Goal: Transaction & Acquisition: Download file/media

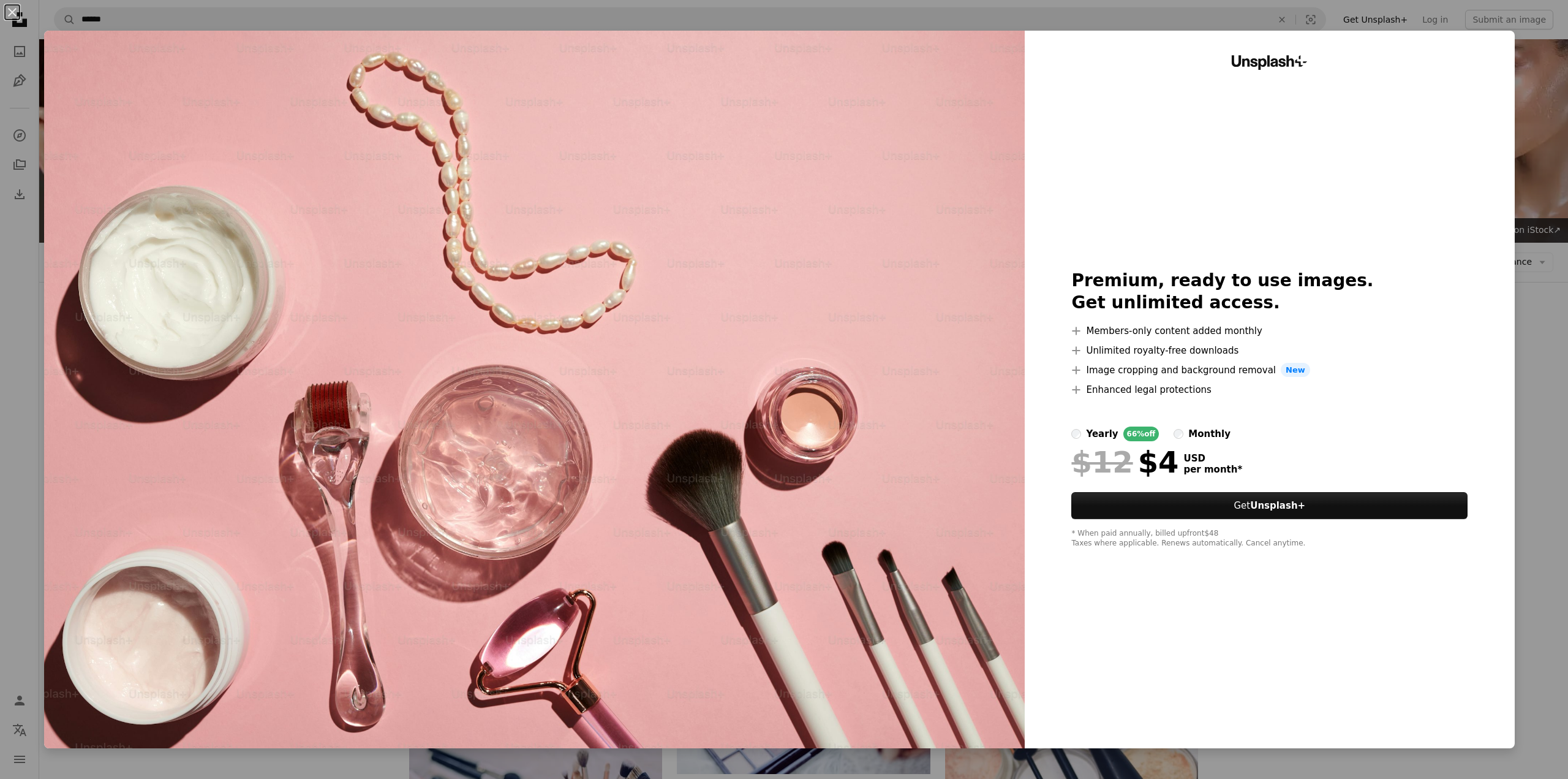
click at [1551, 381] on div "An X shape Unsplash+ Premium, ready to use images. Get unlimited access. A plus…" at bounding box center [784, 390] width 1568 height 779
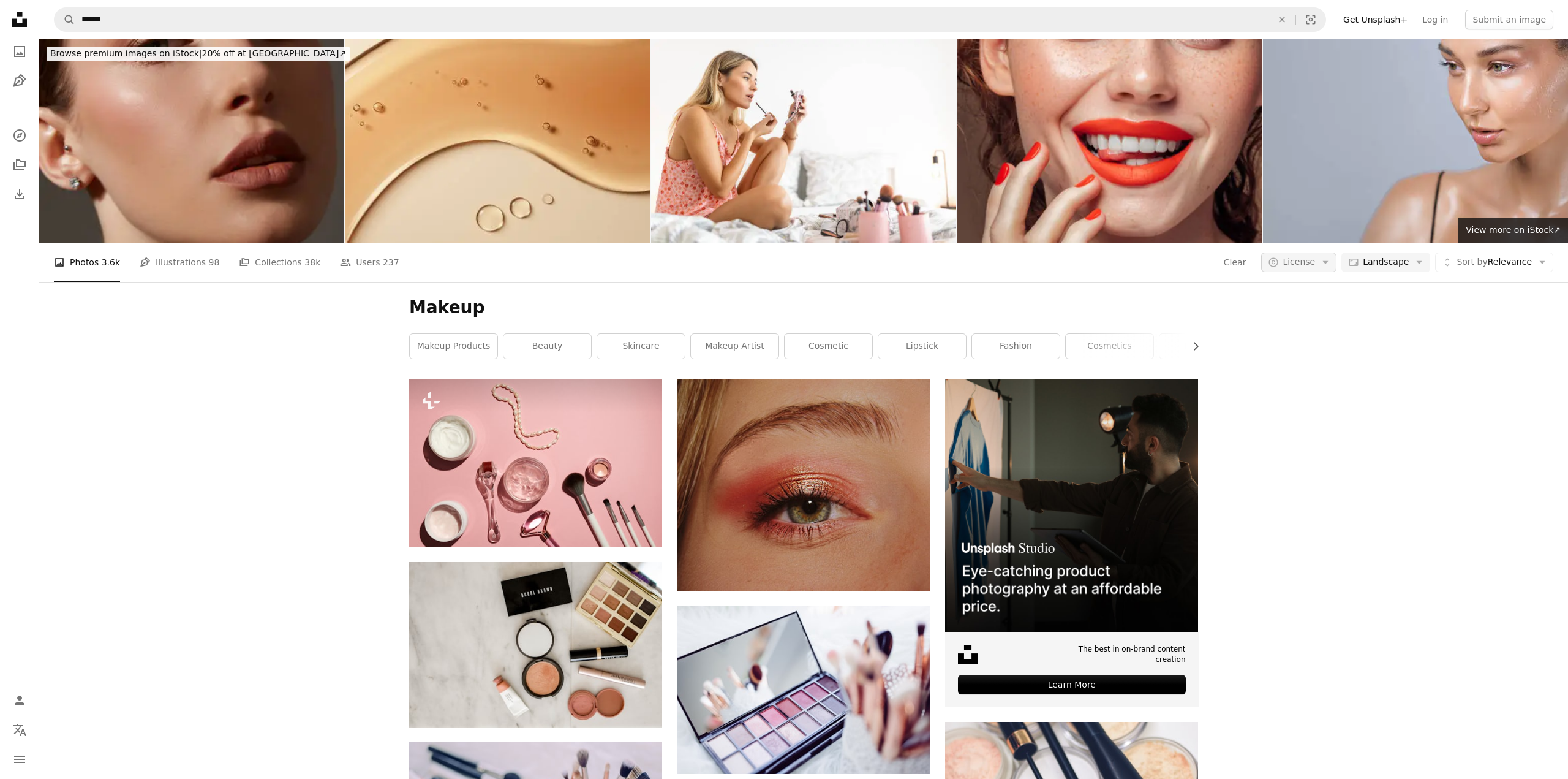
click at [1321, 263] on button "A copyright icon © License Arrow down" at bounding box center [1299, 262] width 75 height 19
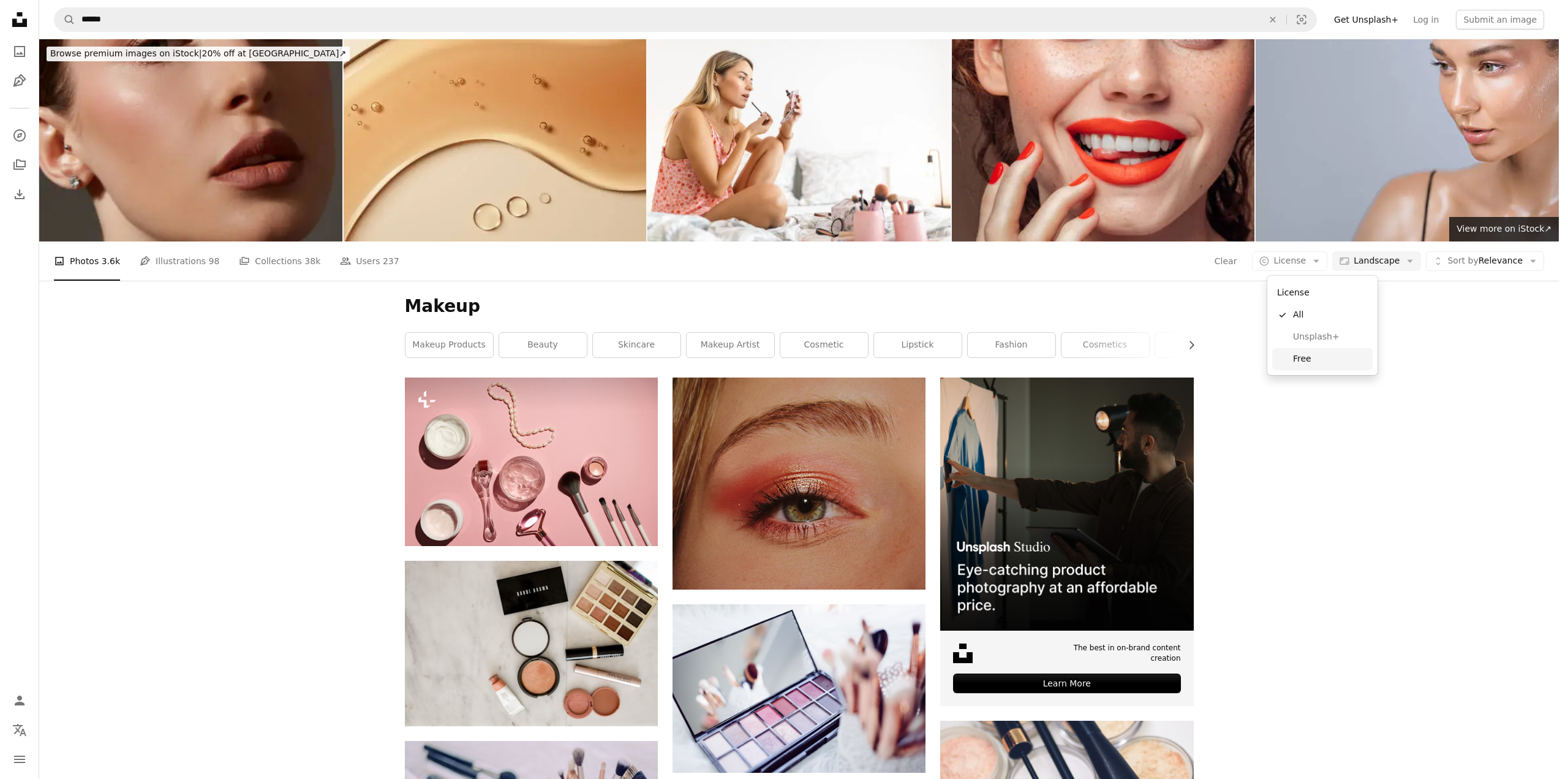
click at [1302, 355] on span "Free" at bounding box center [1331, 359] width 75 height 12
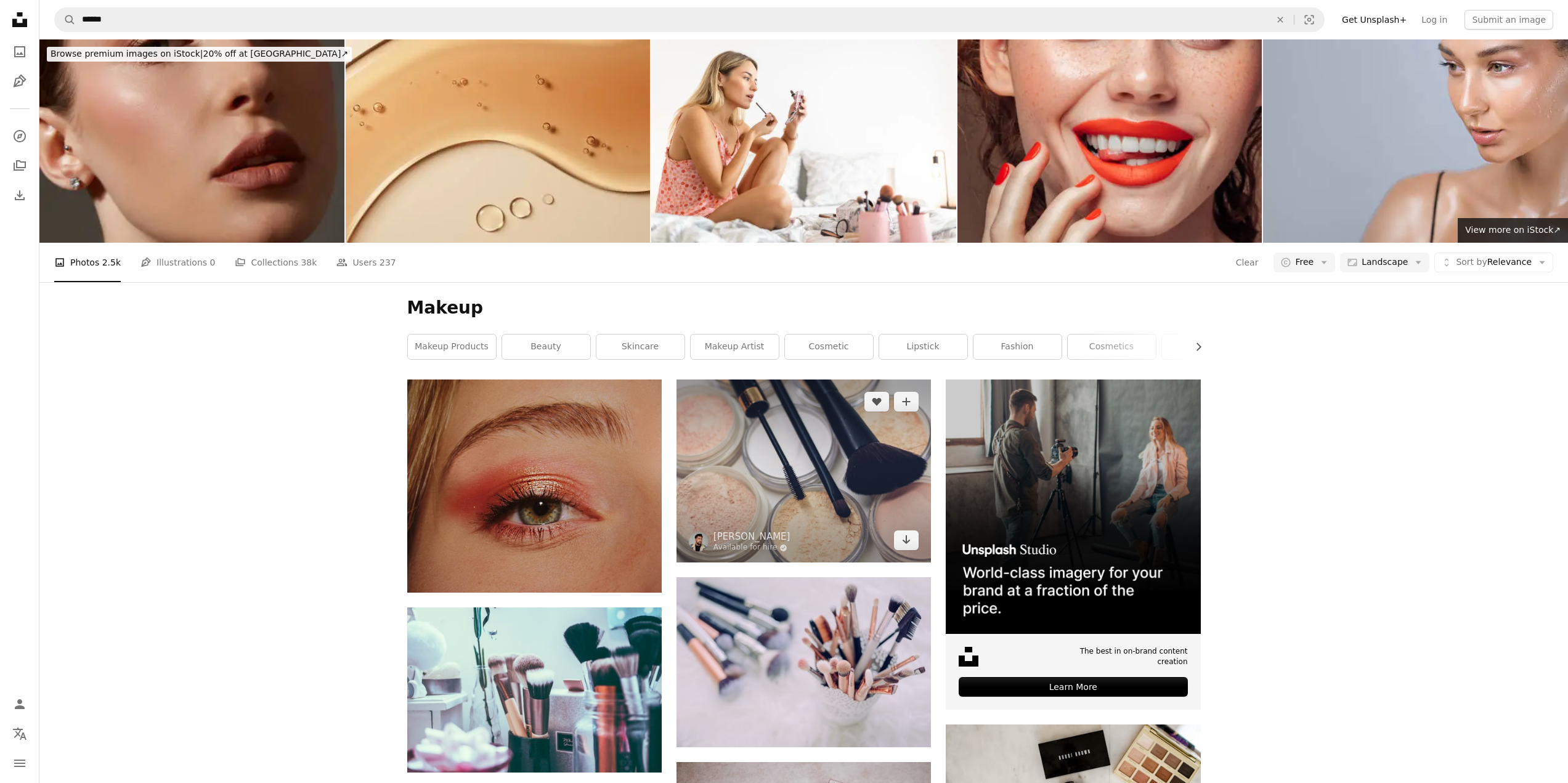
click at [746, 469] on img at bounding box center [803, 471] width 255 height 184
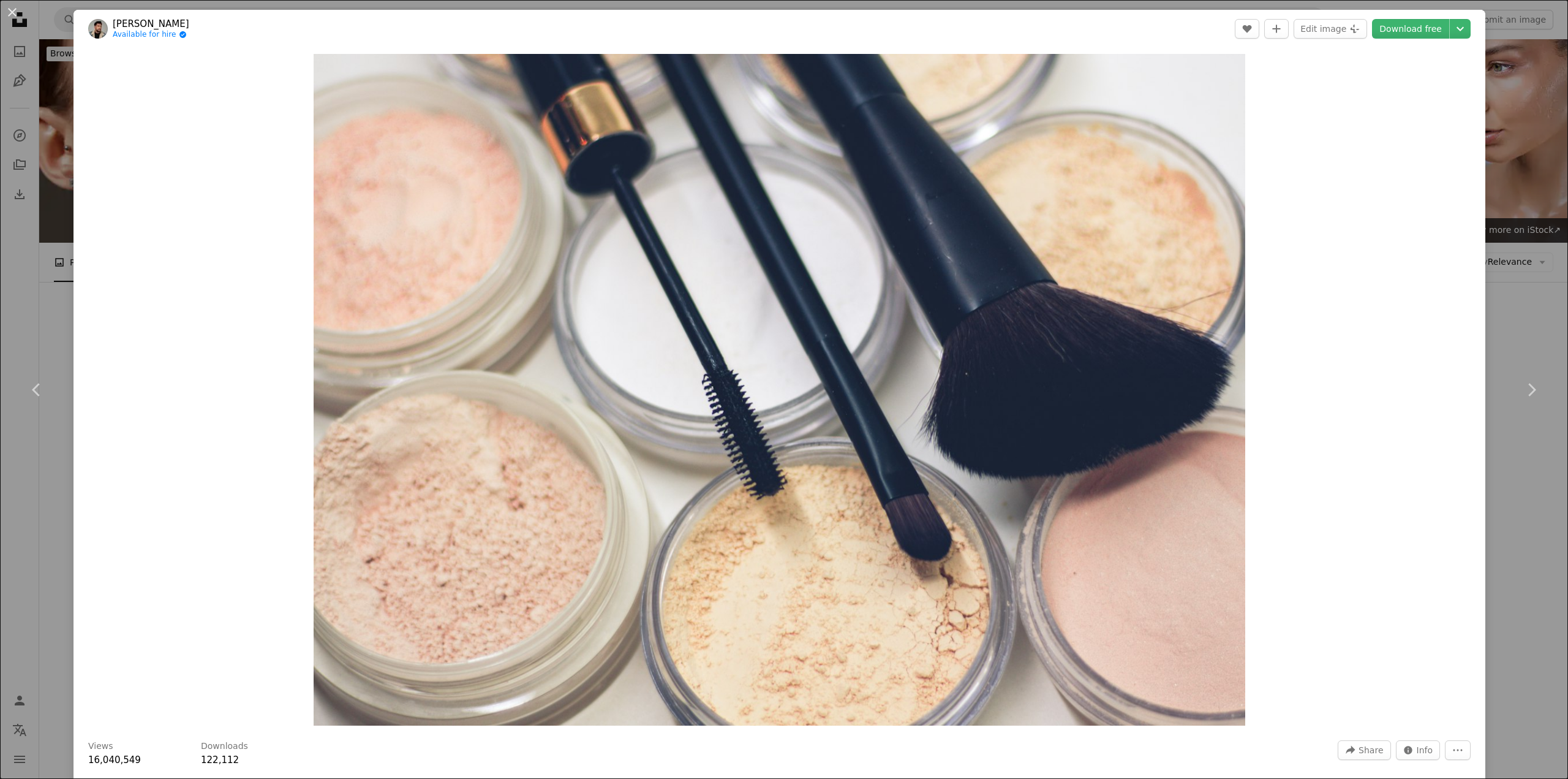
click at [1491, 511] on div "An X shape Chevron left Chevron right [PERSON_NAME] Available for hire A checkm…" at bounding box center [784, 390] width 1568 height 779
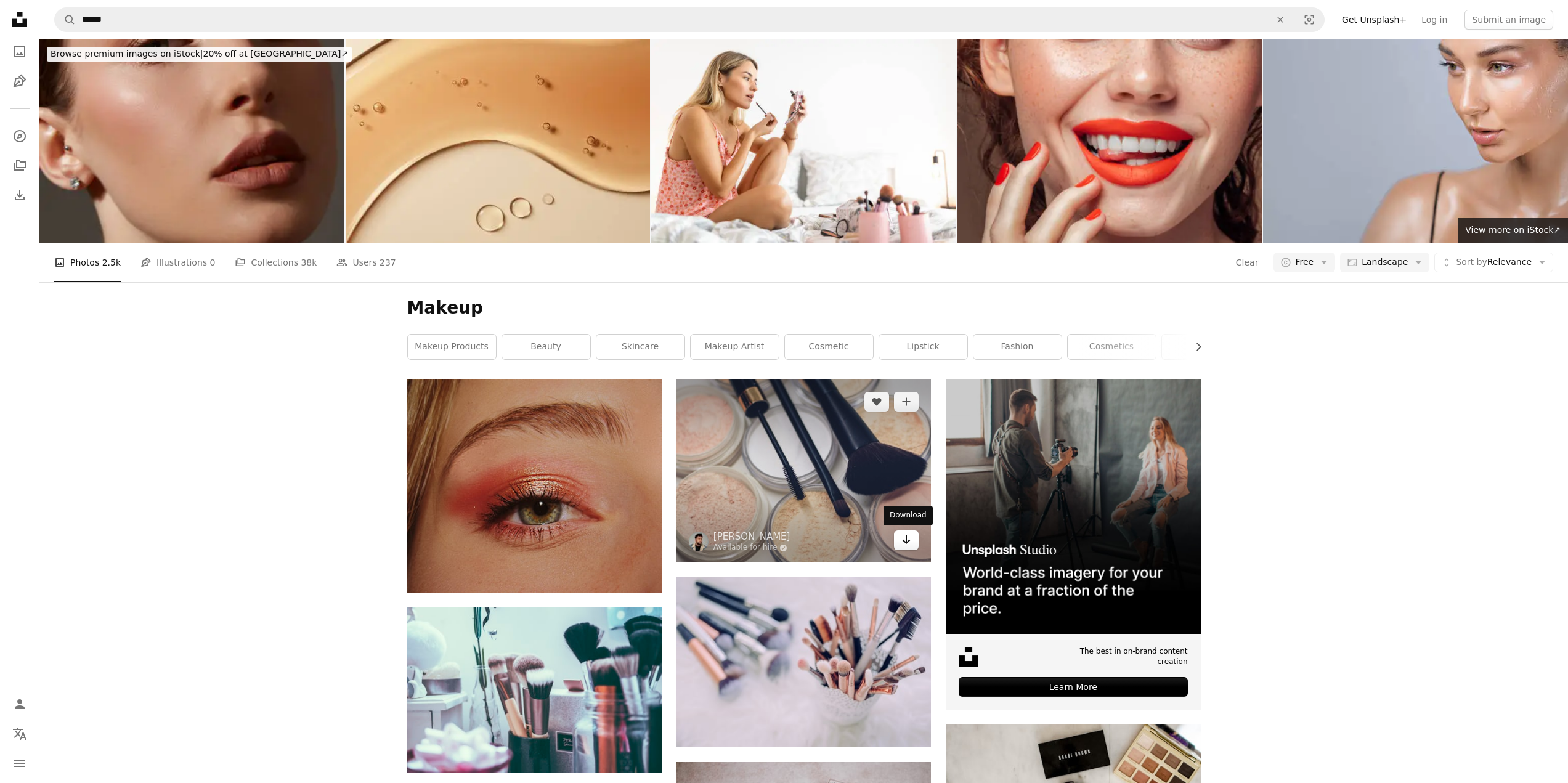
click at [909, 547] on icon "Arrow pointing down" at bounding box center [906, 539] width 10 height 15
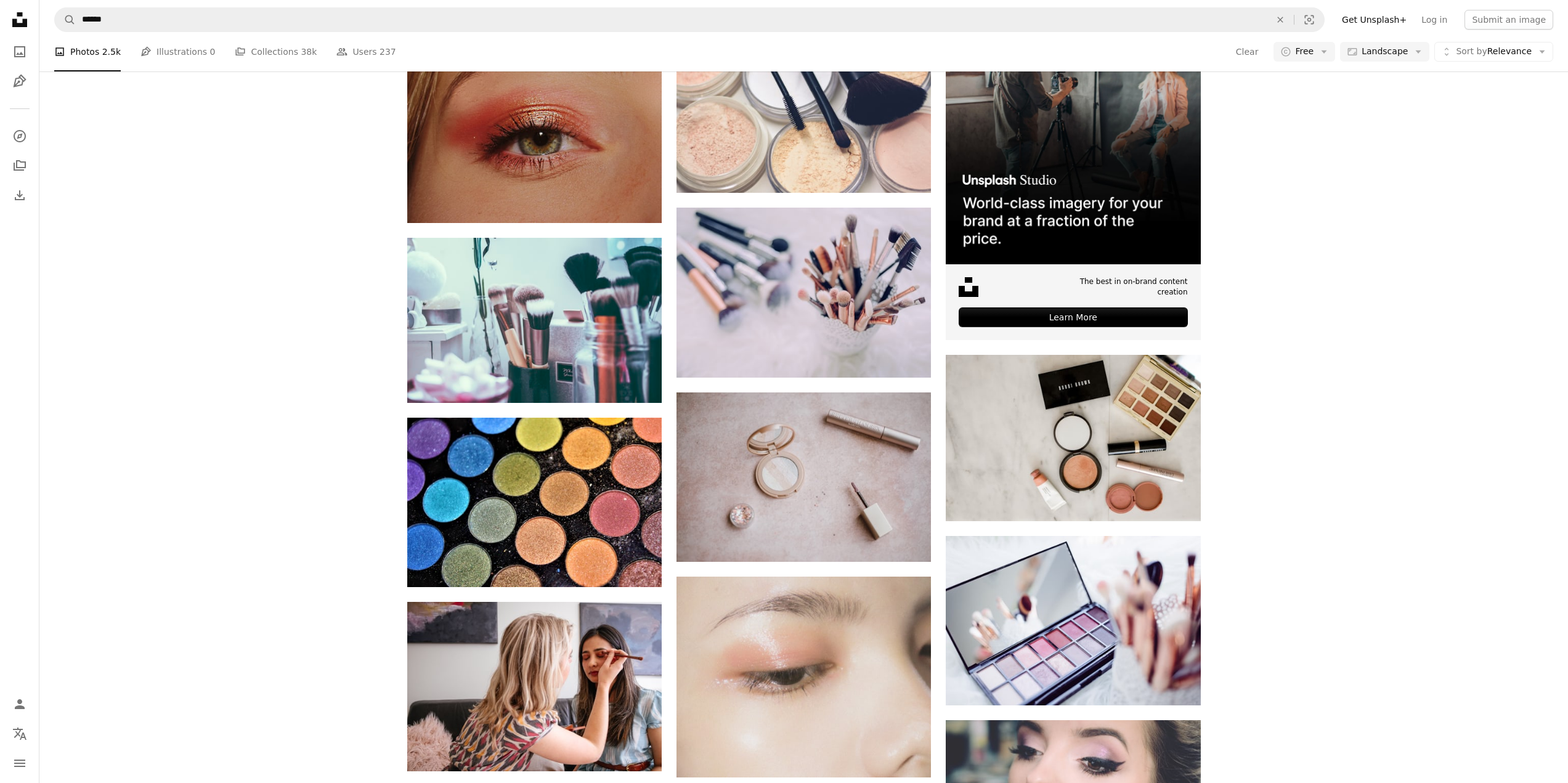
scroll to position [308, 0]
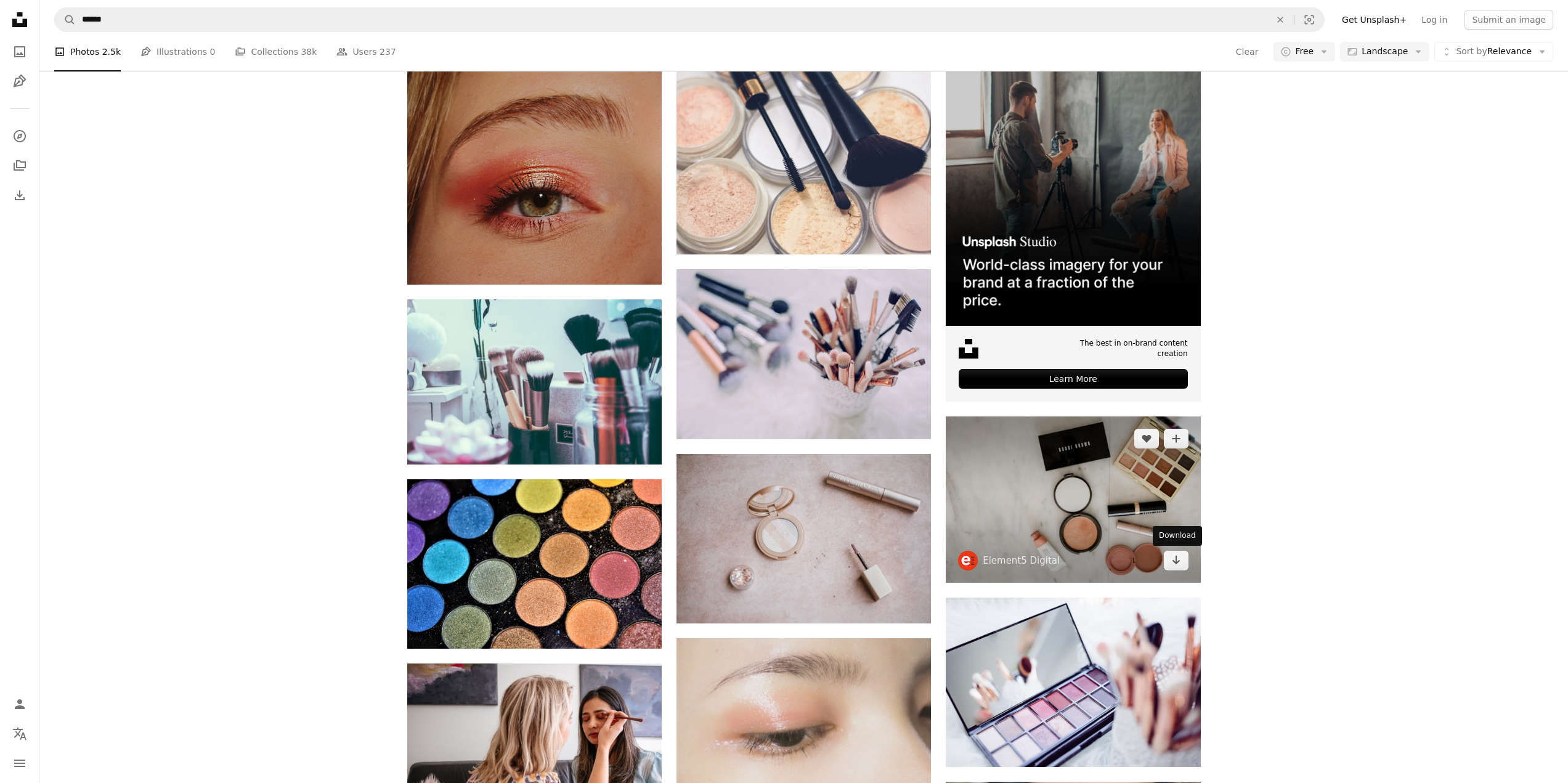
click at [1121, 505] on img at bounding box center [1073, 499] width 255 height 166
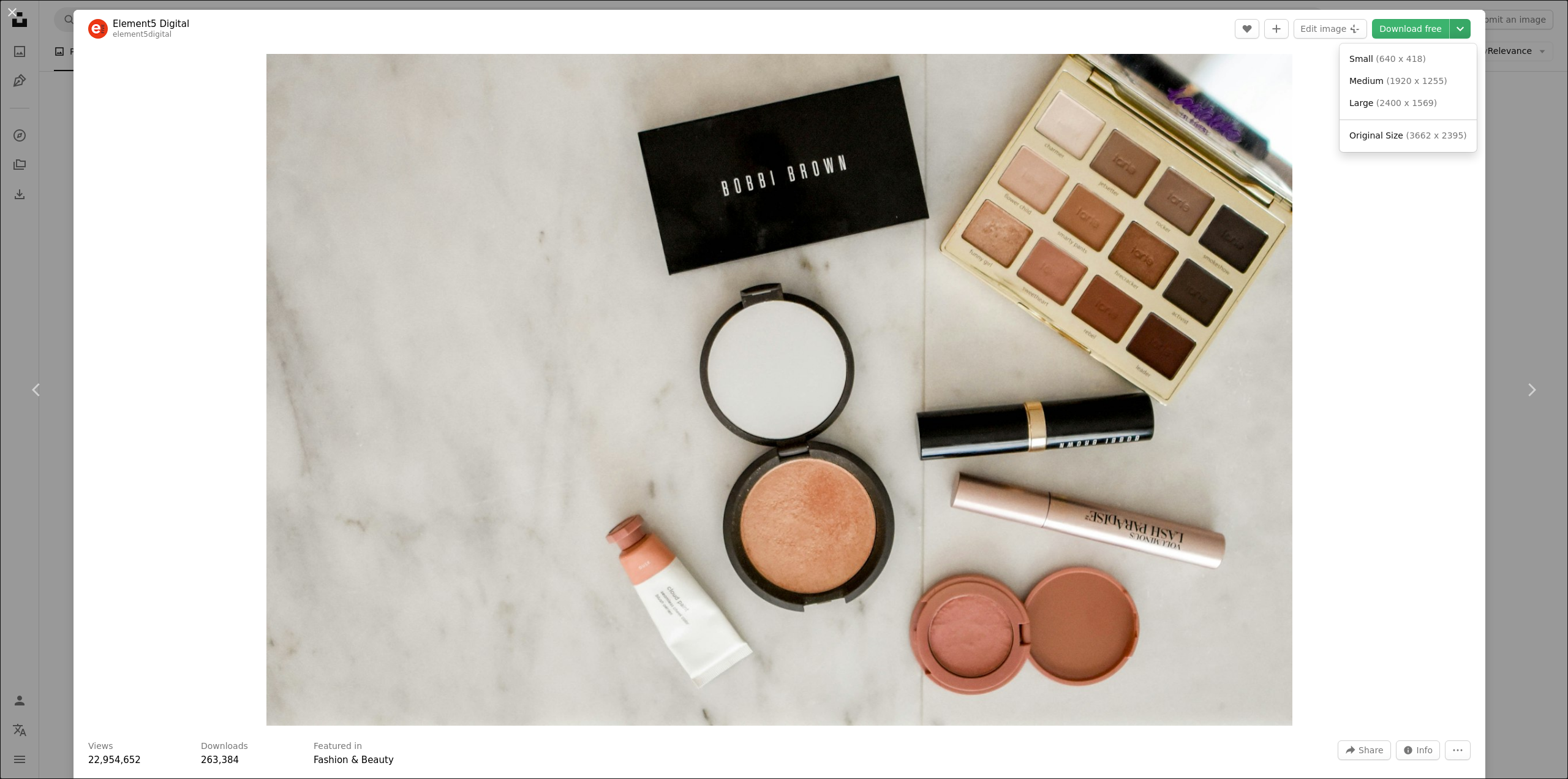
click at [1460, 30] on icon "Chevron down" at bounding box center [1460, 28] width 19 height 15
click at [1369, 77] on span "Medium" at bounding box center [1367, 81] width 35 height 10
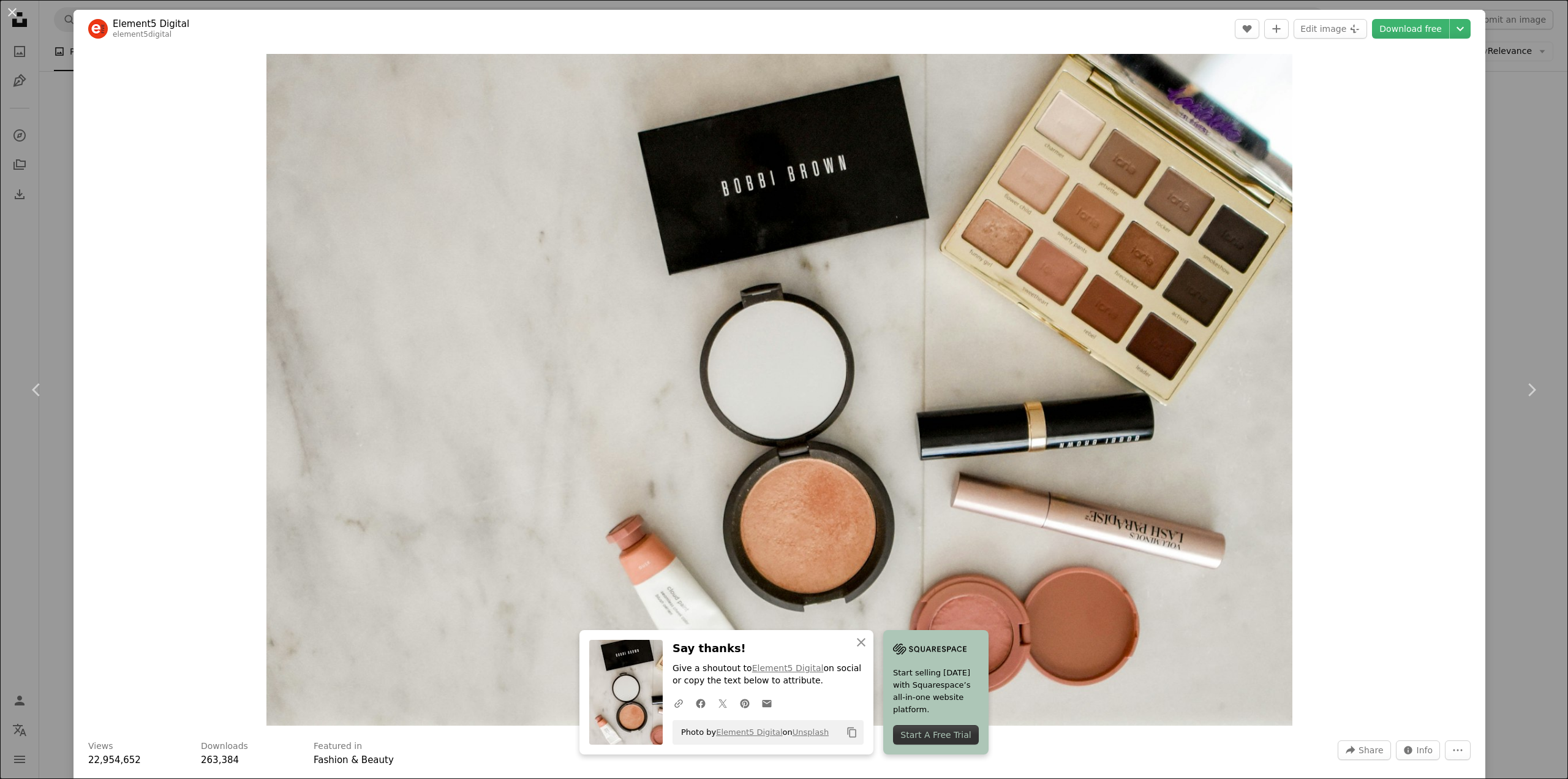
click at [37, 292] on div "An X shape Chevron left Chevron right An X shape Close Say thanks! Give a shout…" at bounding box center [784, 390] width 1568 height 779
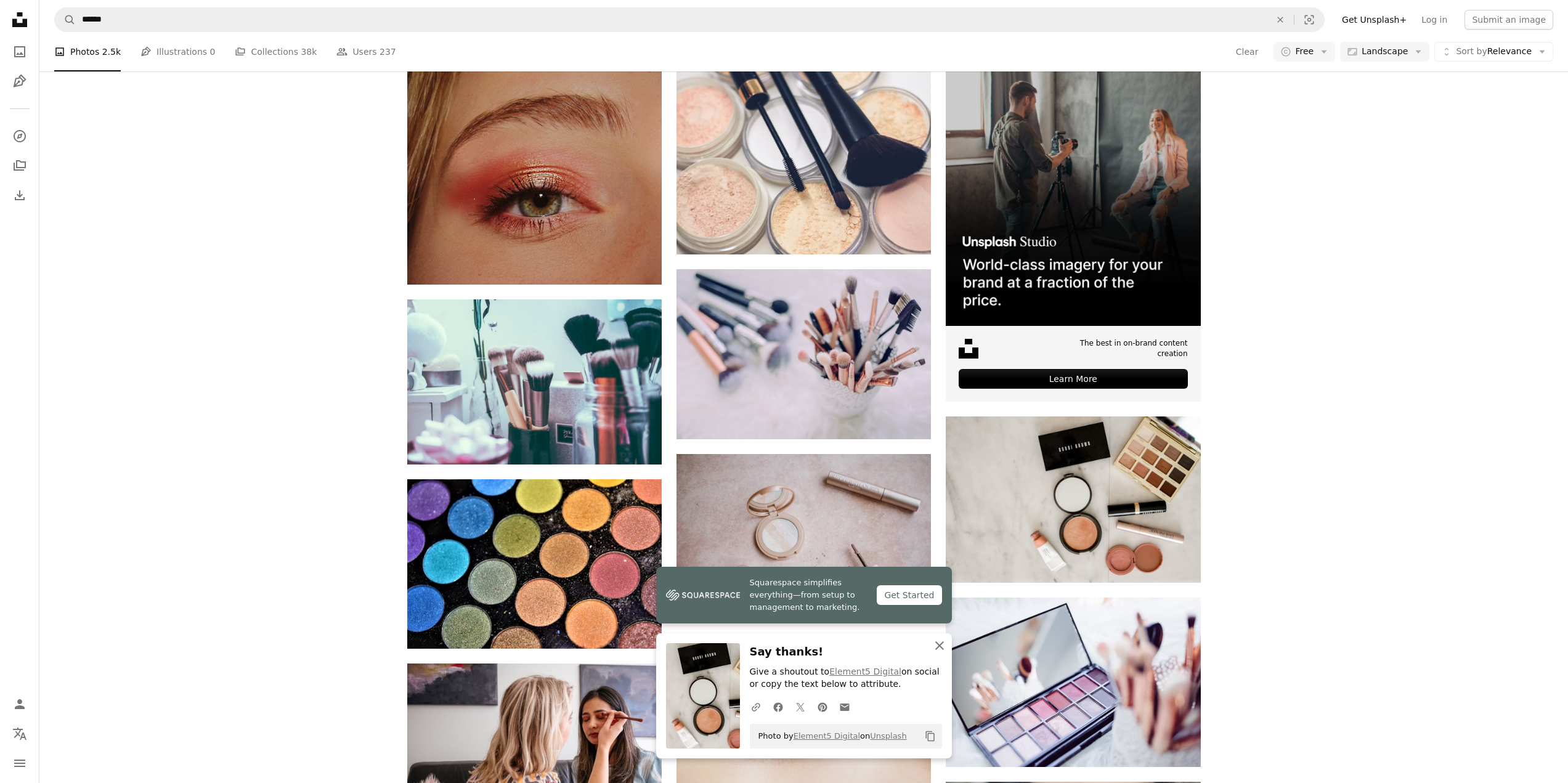
click at [940, 653] on button "An X shape Close" at bounding box center [939, 645] width 24 height 24
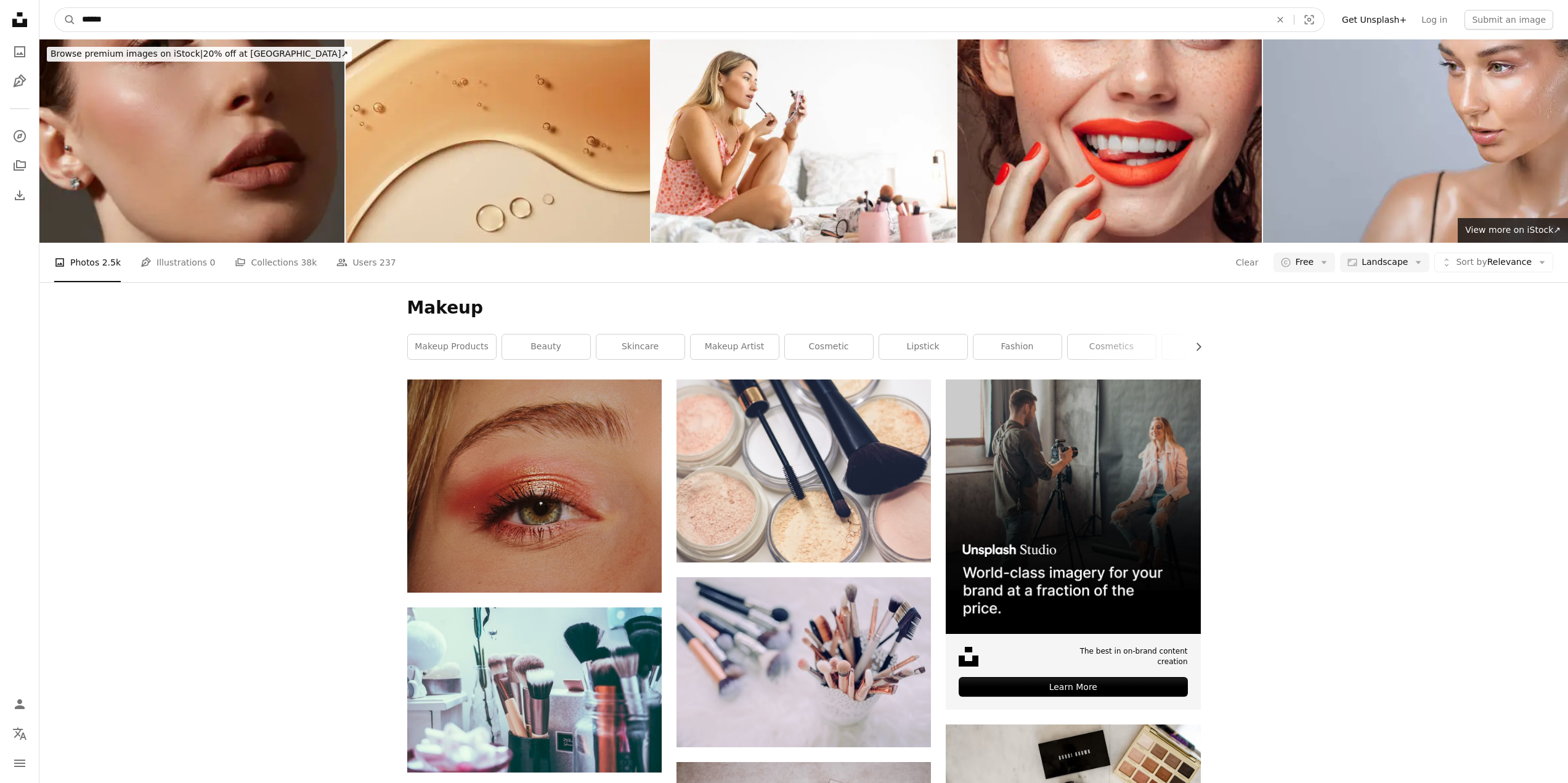
click at [337, 19] on input "******" at bounding box center [671, 20] width 1191 height 24
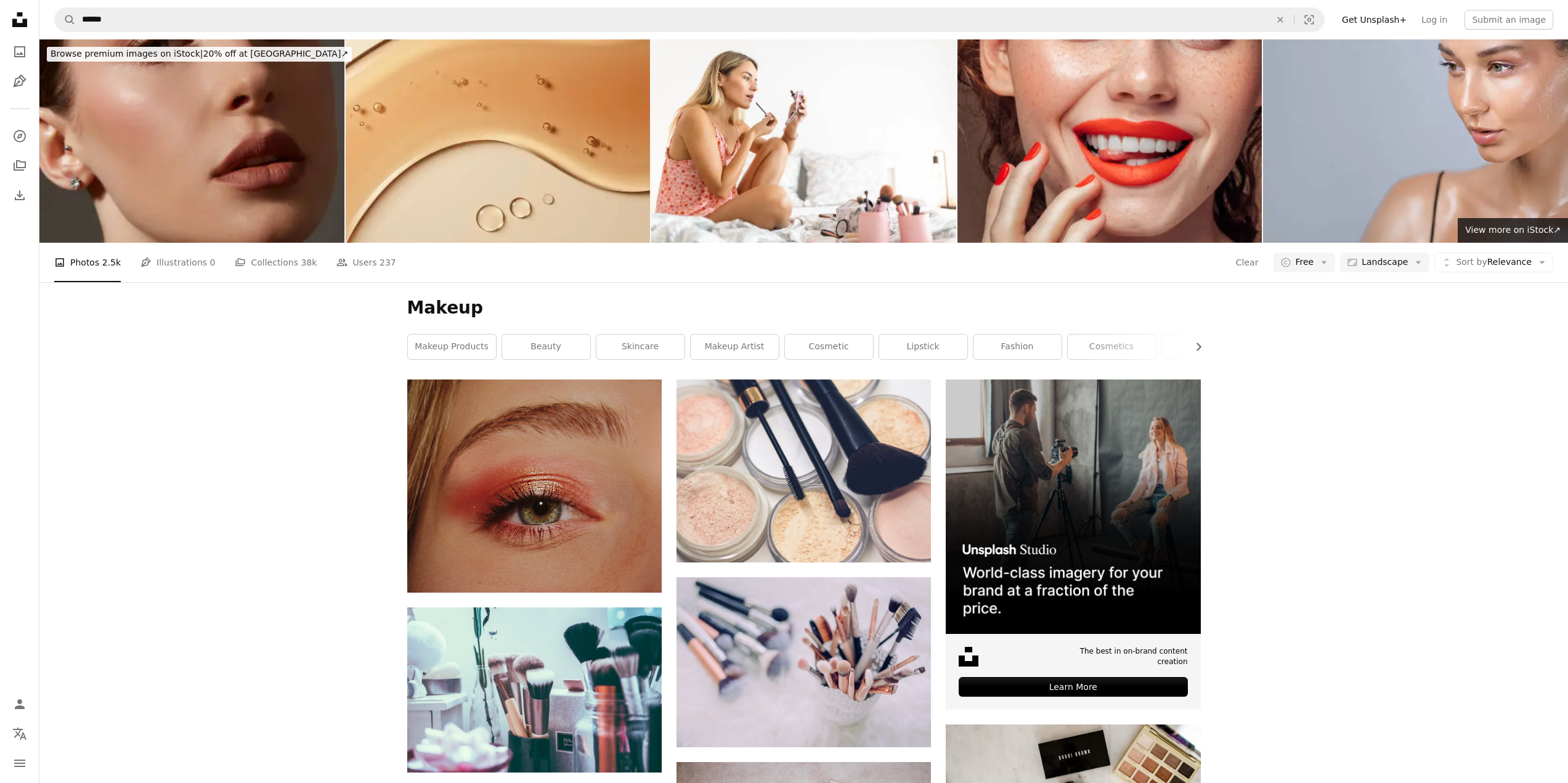
click at [895, 348] on link "lipstick" at bounding box center [923, 346] width 88 height 24
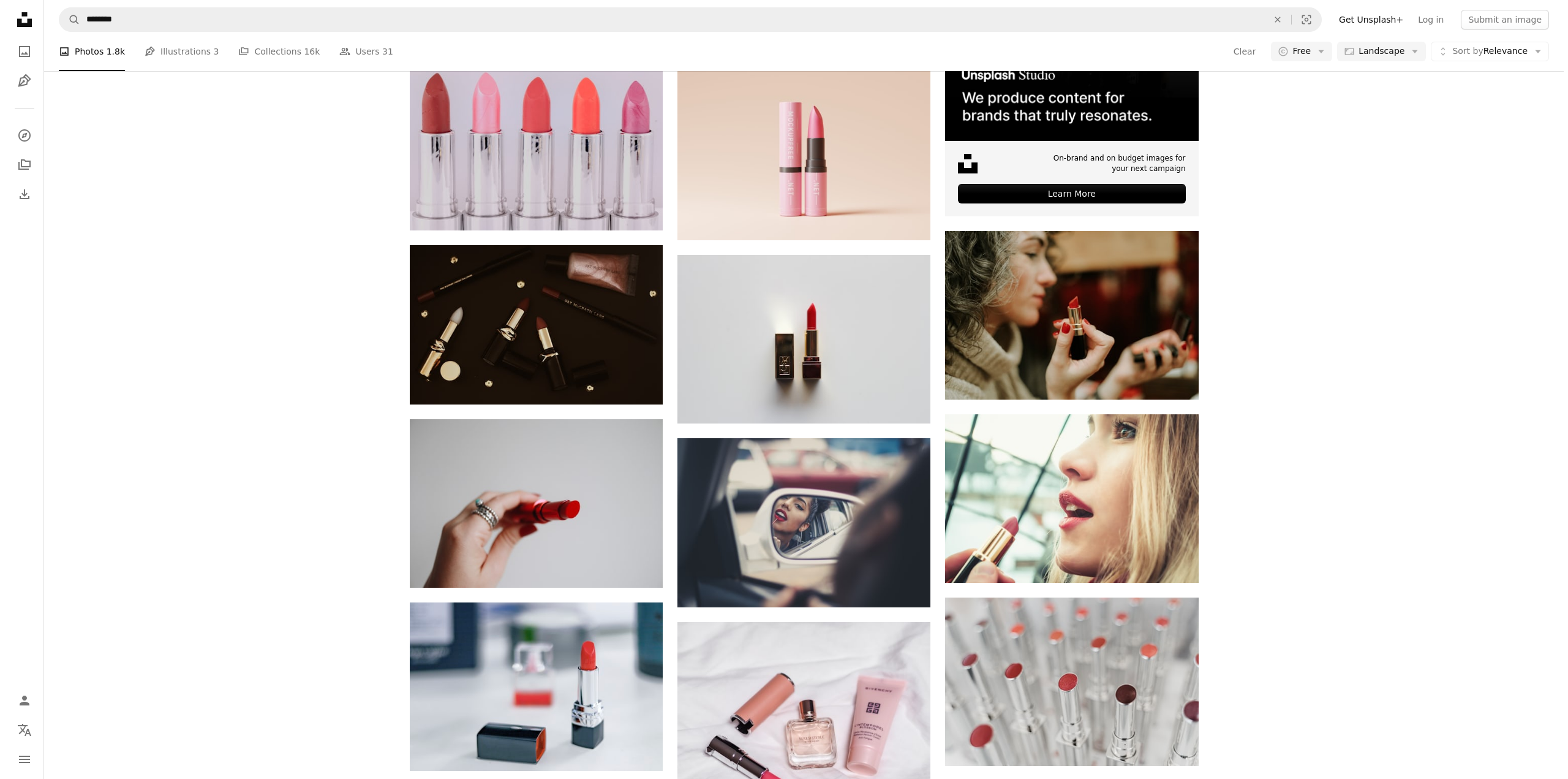
scroll to position [491, 0]
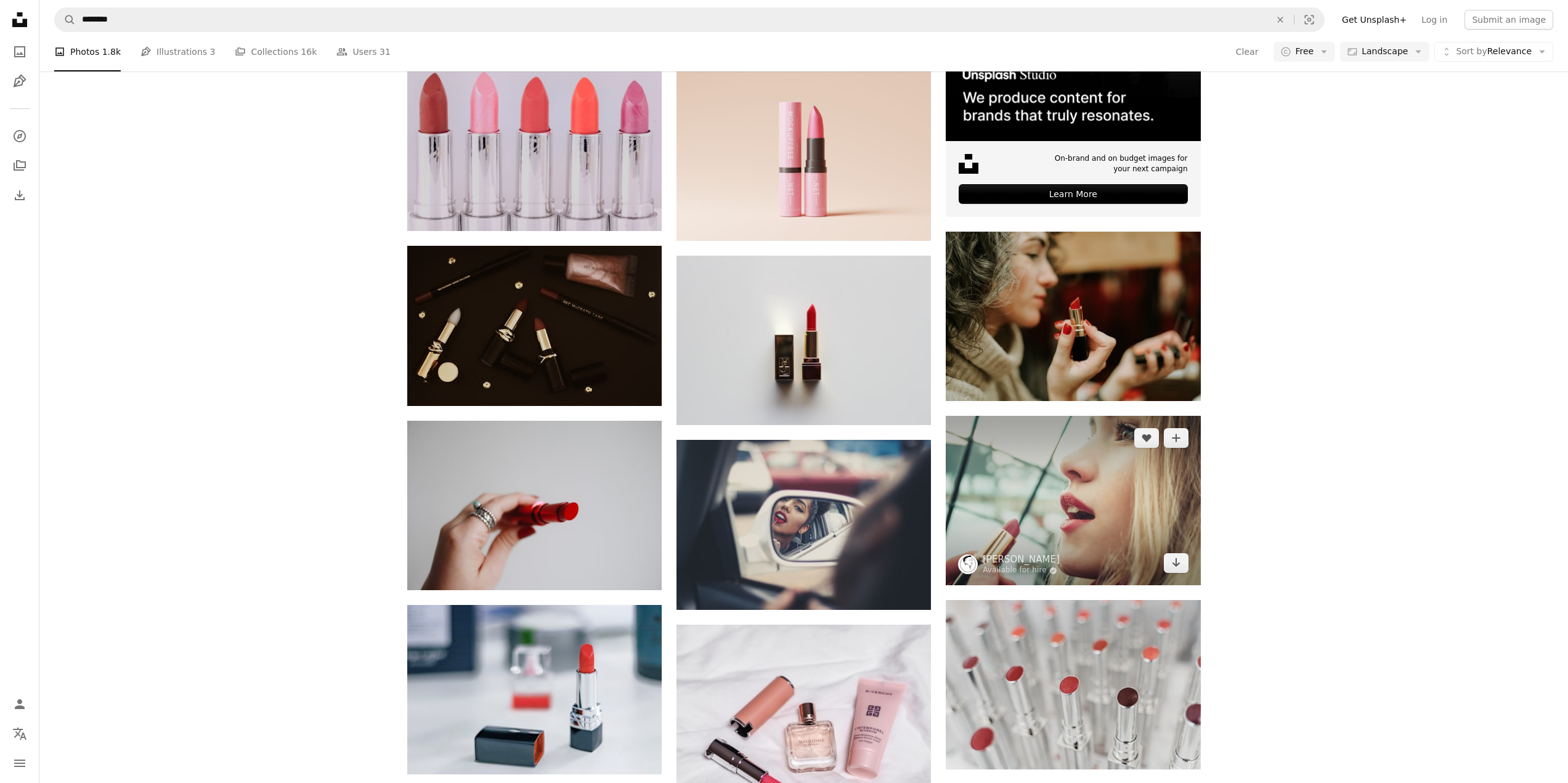
click at [1043, 499] on img at bounding box center [1073, 501] width 255 height 170
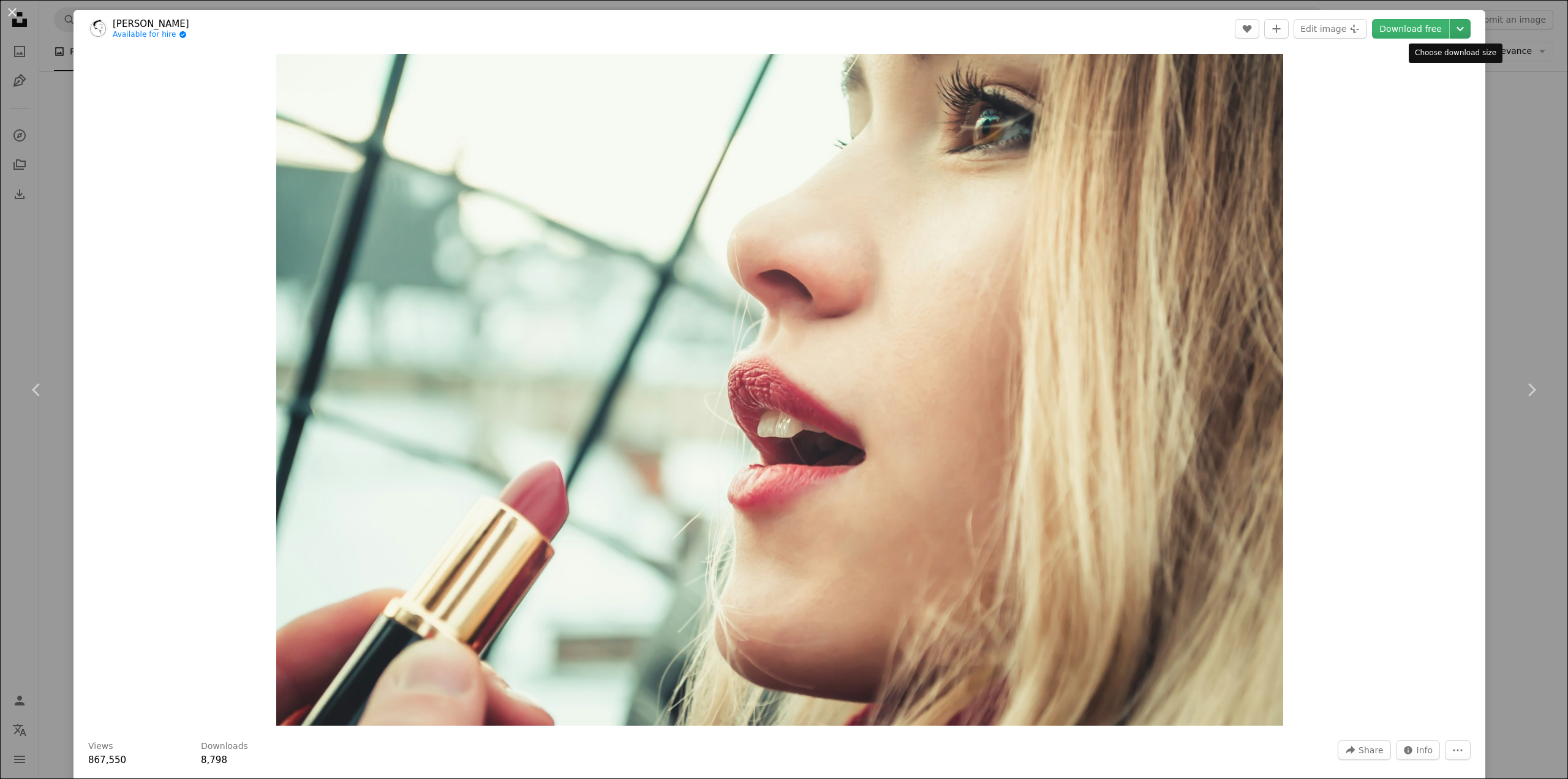
click at [1457, 28] on icon "Chevron down" at bounding box center [1460, 28] width 19 height 15
click at [1380, 80] on span "Medium" at bounding box center [1367, 81] width 35 height 10
